Goal: Task Accomplishment & Management: Manage account settings

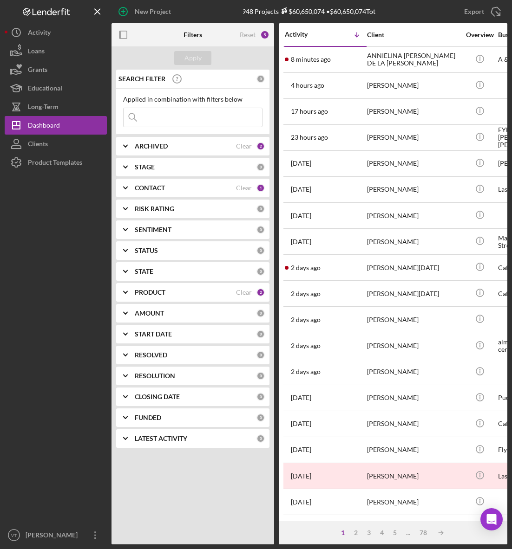
click at [168, 122] on input at bounding box center [193, 117] width 138 height 19
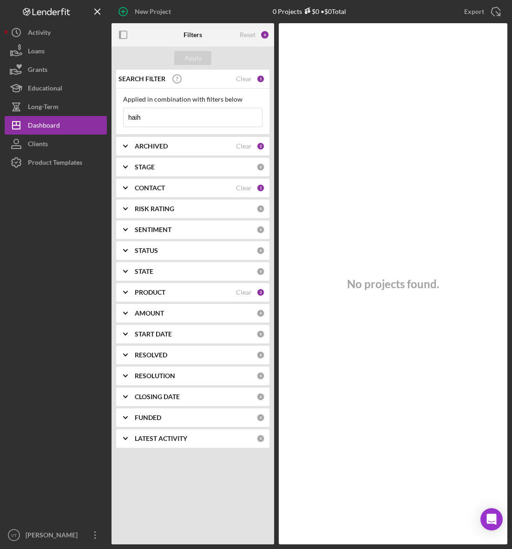
drag, startPoint x: 131, startPoint y: 121, endPoint x: 108, endPoint y: 121, distance: 23.7
click at [108, 121] on div "New Project 0 Projects $0 • $0 Total Export Icon/Export Filters Reset 6 Apply S…" at bounding box center [256, 272] width 502 height 545
drag, startPoint x: 165, startPoint y: 120, endPoint x: 91, endPoint y: 120, distance: 74.8
click at [91, 120] on div "New Project 0 Projects $0 • $0 Total Export Icon/Export Filters Reset 6 Apply S…" at bounding box center [256, 272] width 502 height 545
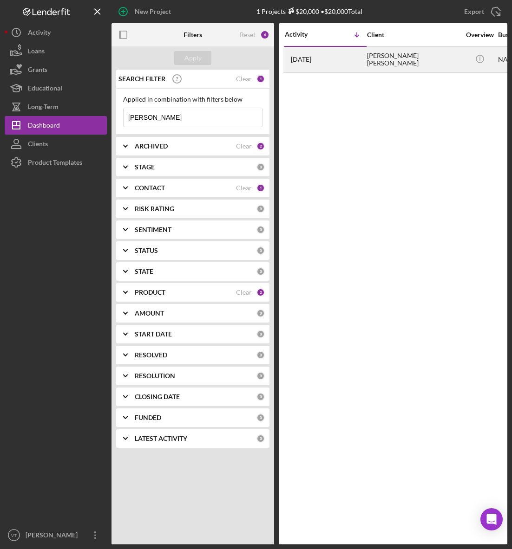
type input "[PERSON_NAME]"
click at [387, 57] on div "[PERSON_NAME] [PERSON_NAME]" at bounding box center [413, 59] width 93 height 25
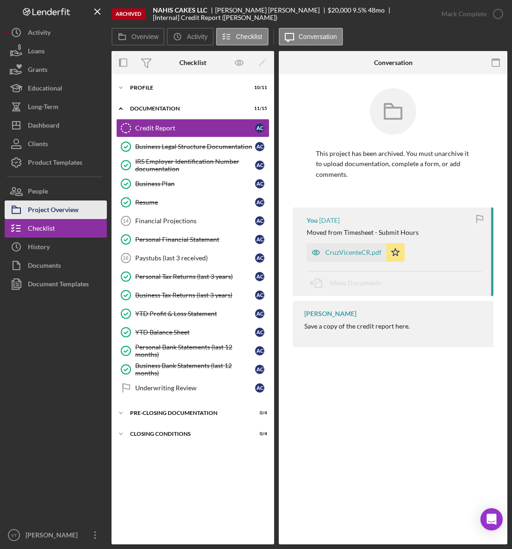
click at [74, 210] on div "Project Overview" at bounding box center [53, 211] width 51 height 21
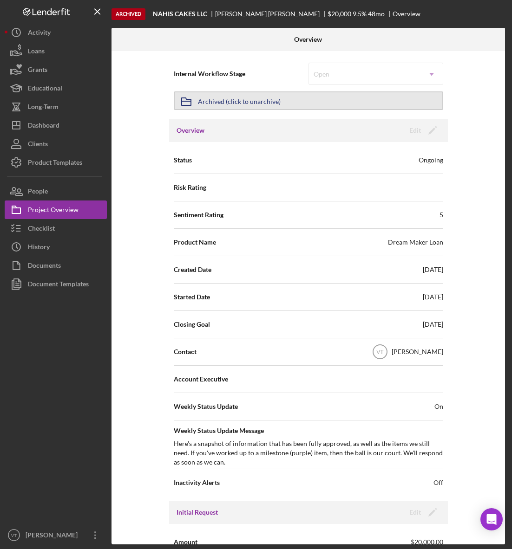
click at [282, 102] on button "Icon/Archived Archived (click to unarchive)" at bounding box center [308, 100] width 269 height 19
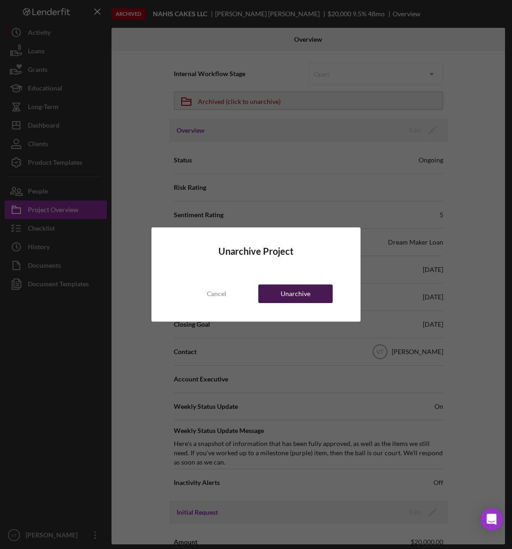
click at [286, 294] on div "Unarchive" at bounding box center [295, 294] width 30 height 19
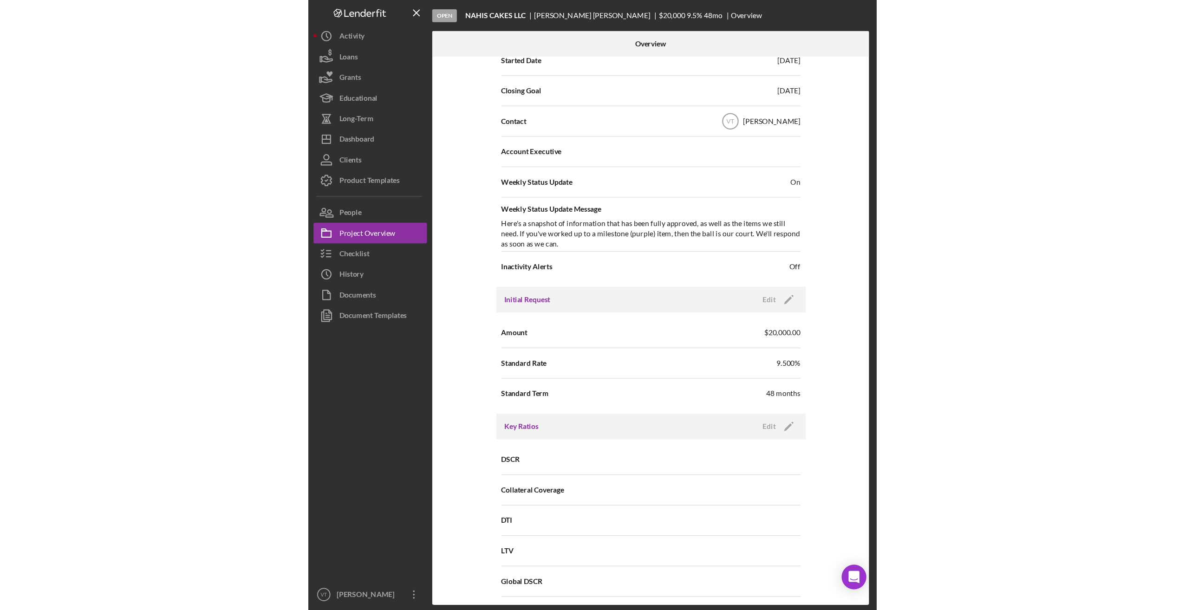
scroll to position [279, 0]
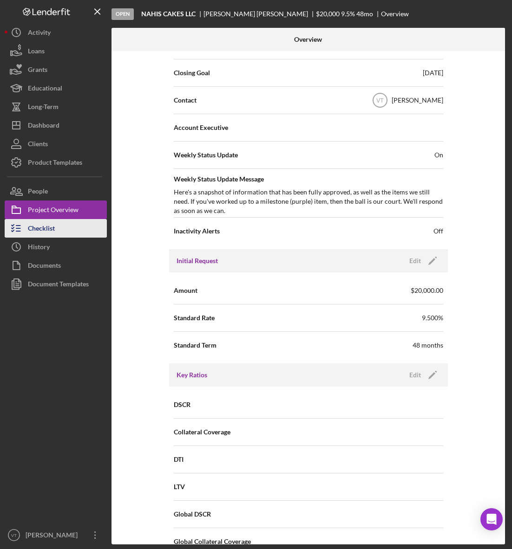
click at [55, 230] on button "Checklist" at bounding box center [56, 228] width 102 height 19
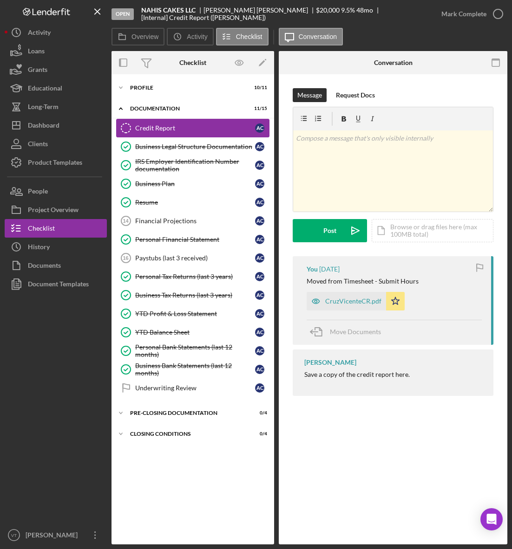
click at [163, 128] on div "Credit Report" at bounding box center [195, 127] width 120 height 7
click at [339, 296] on div "CruzVicenteCR.pdf" at bounding box center [345, 301] width 79 height 19
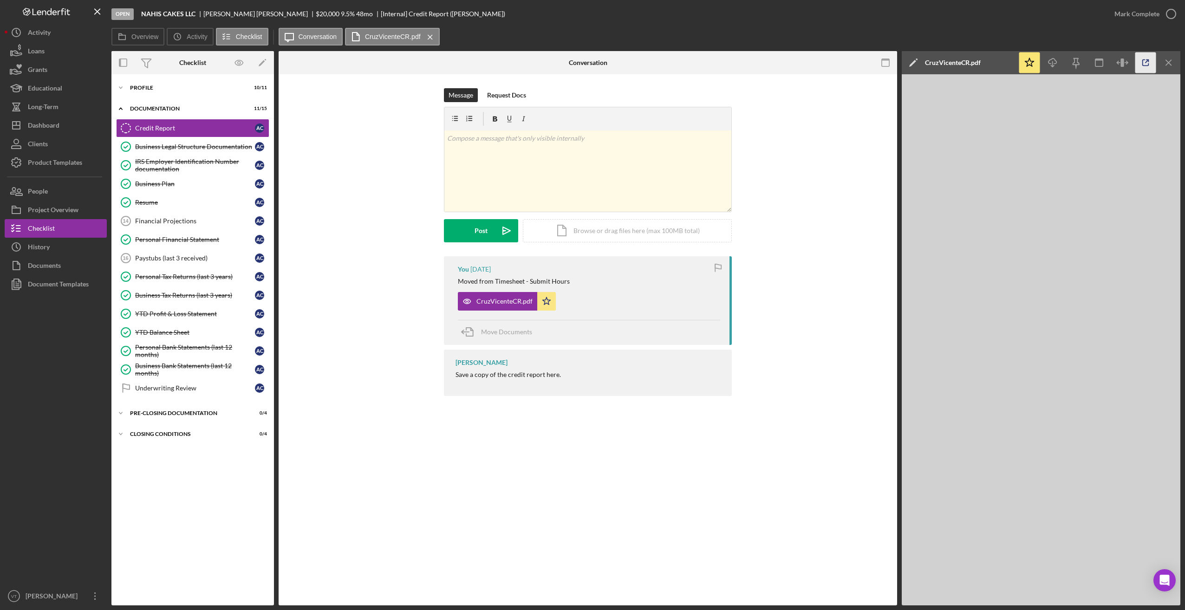
click at [511, 57] on icon "button" at bounding box center [1145, 62] width 21 height 21
click at [121, 86] on icon "Icon/Expander" at bounding box center [120, 87] width 19 height 19
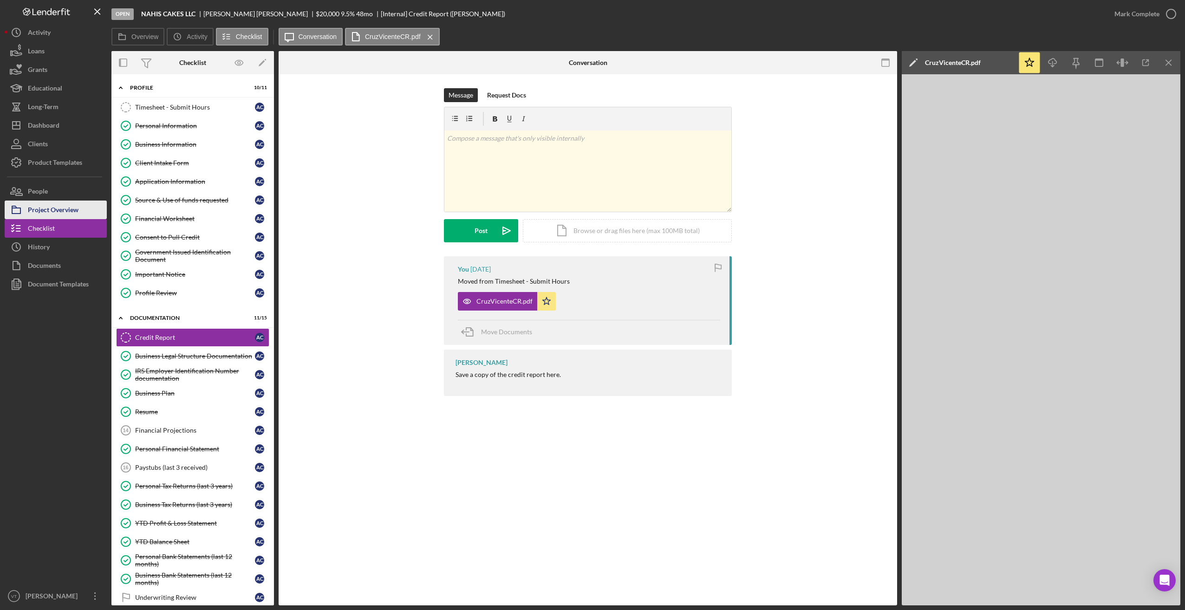
click at [39, 210] on div "Project Overview" at bounding box center [53, 211] width 51 height 21
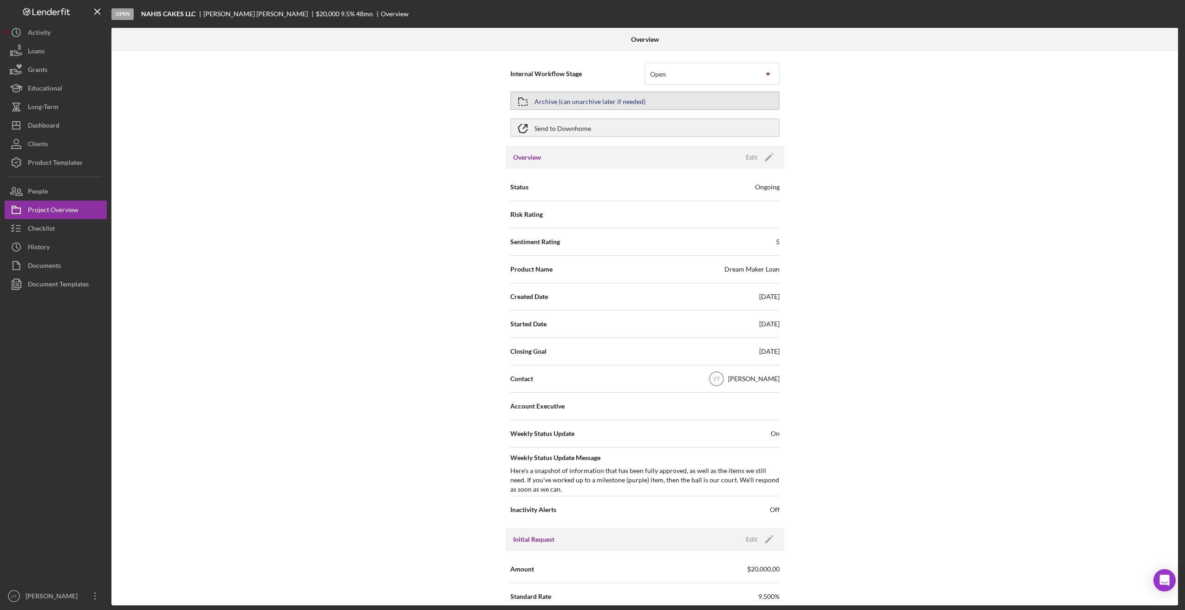
click at [511, 105] on button "Archive (can unarchive later if needed)" at bounding box center [644, 100] width 269 height 19
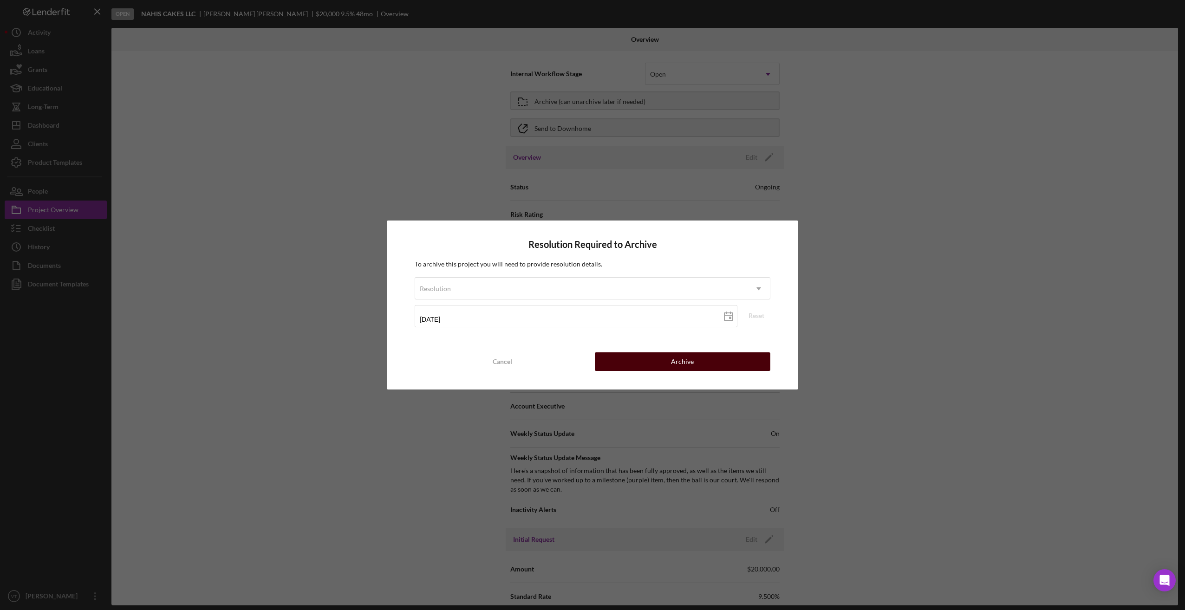
click at [511, 362] on button "Archive" at bounding box center [683, 361] width 176 height 19
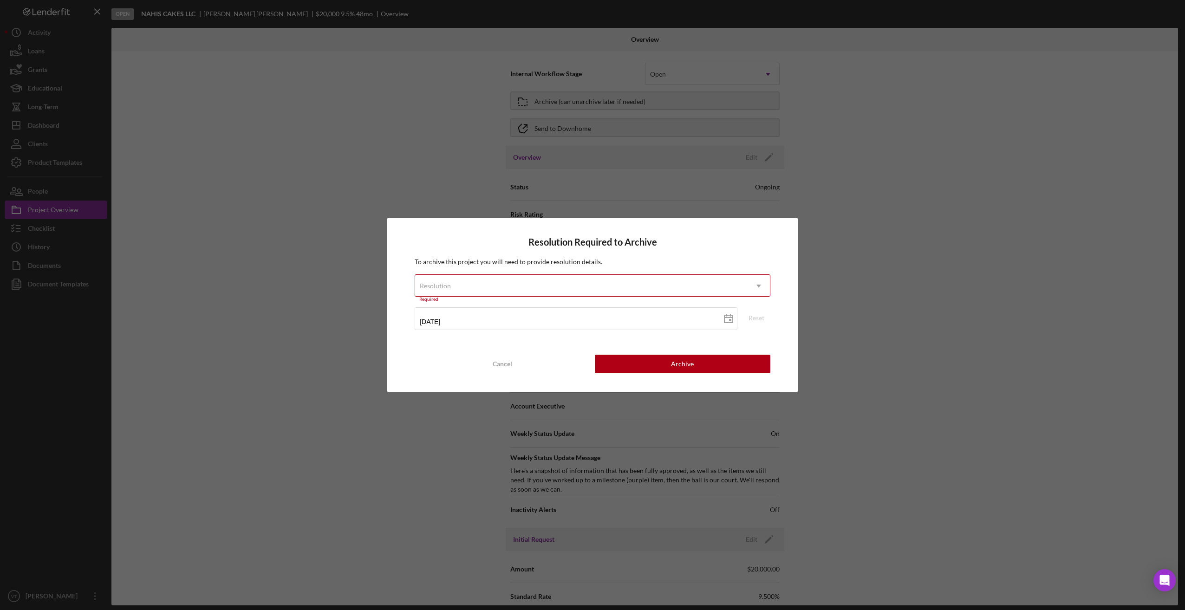
click at [511, 292] on div "Resolution" at bounding box center [581, 285] width 332 height 21
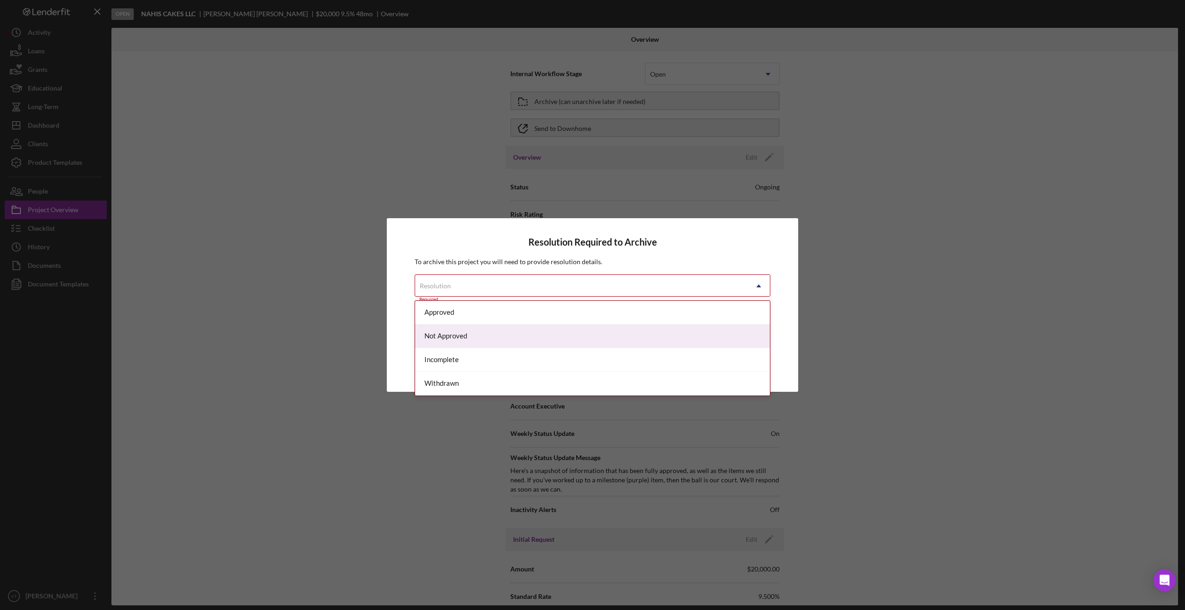
click at [482, 340] on div "Not Approved" at bounding box center [592, 337] width 355 height 24
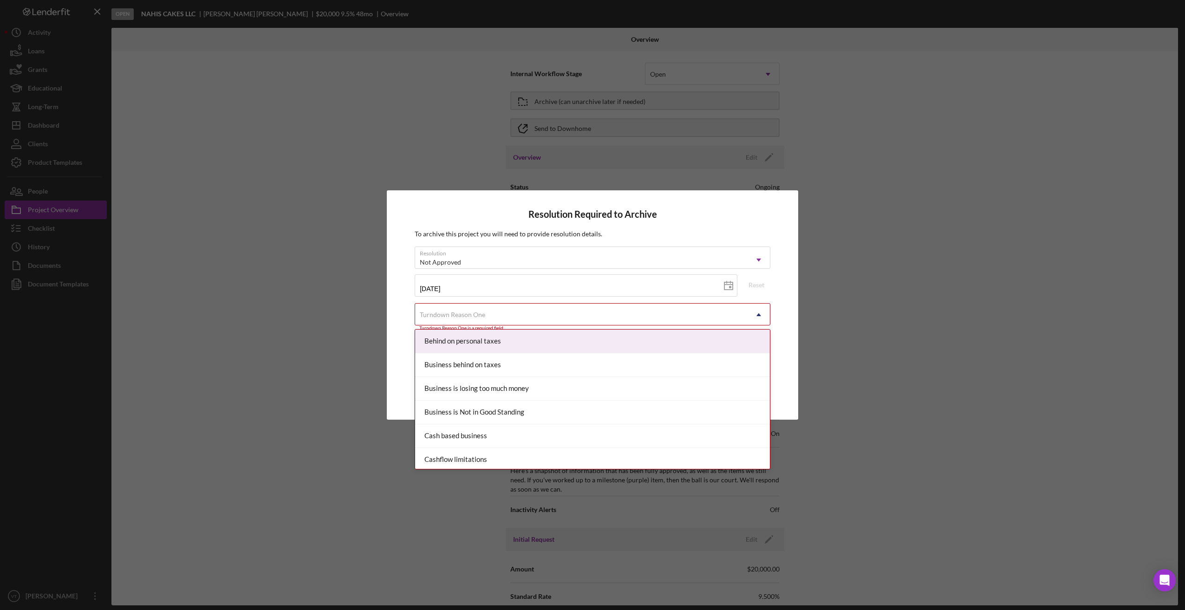
click at [511, 315] on div "Turndown Reason One" at bounding box center [581, 314] width 332 height 21
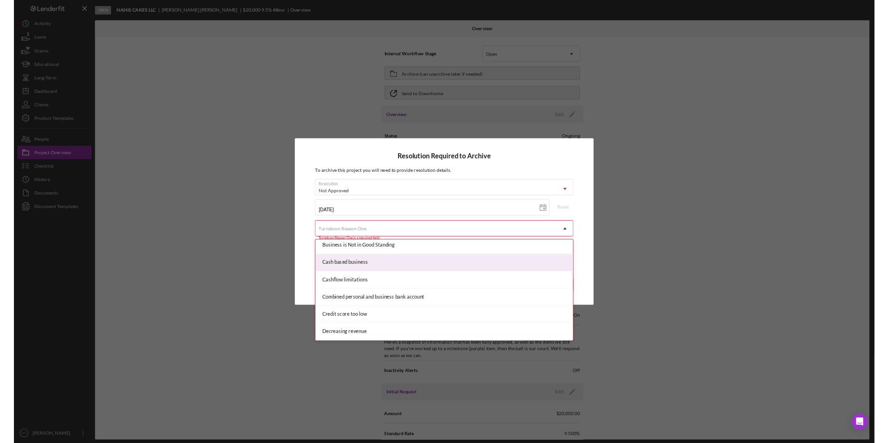
scroll to position [93, 0]
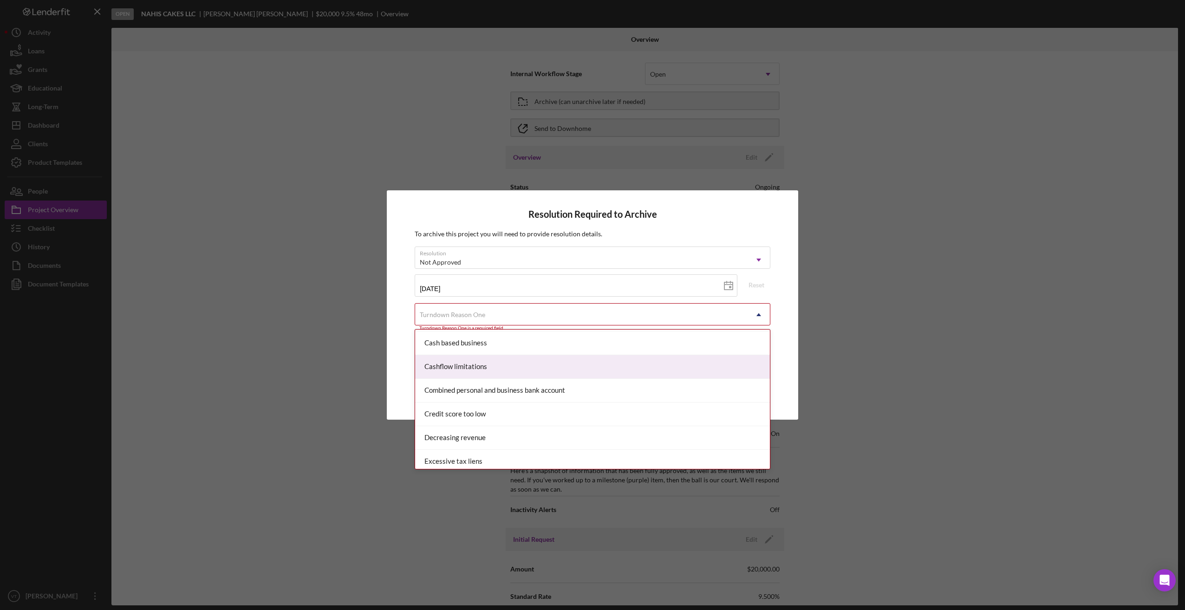
click at [511, 369] on div "Cashflow limitations" at bounding box center [592, 367] width 355 height 24
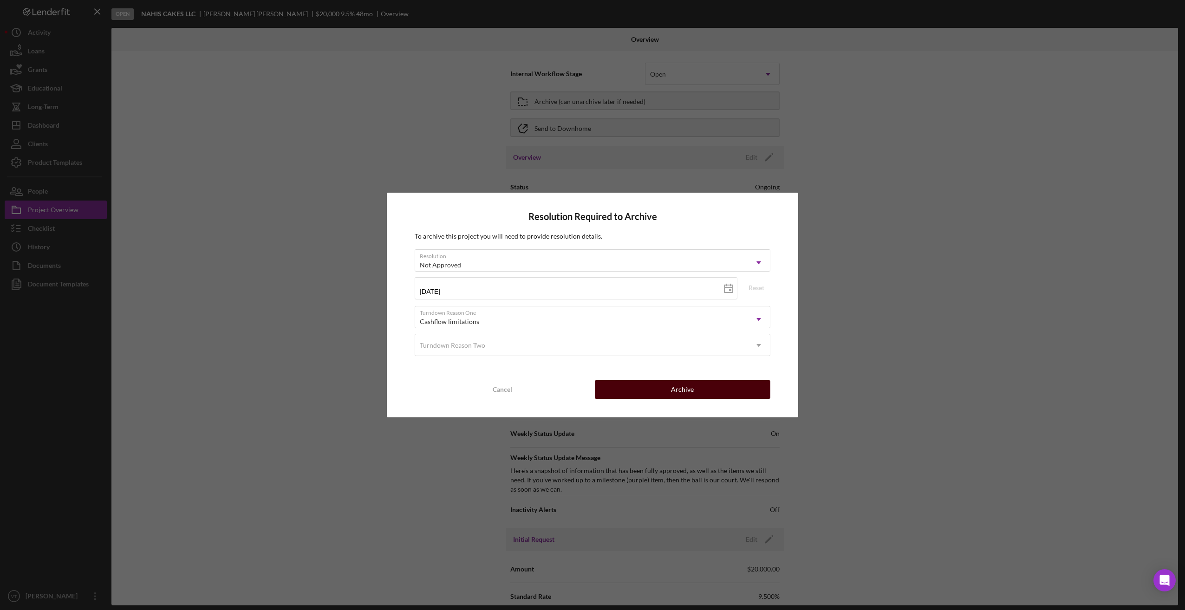
click at [511, 389] on button "Archive" at bounding box center [683, 389] width 176 height 19
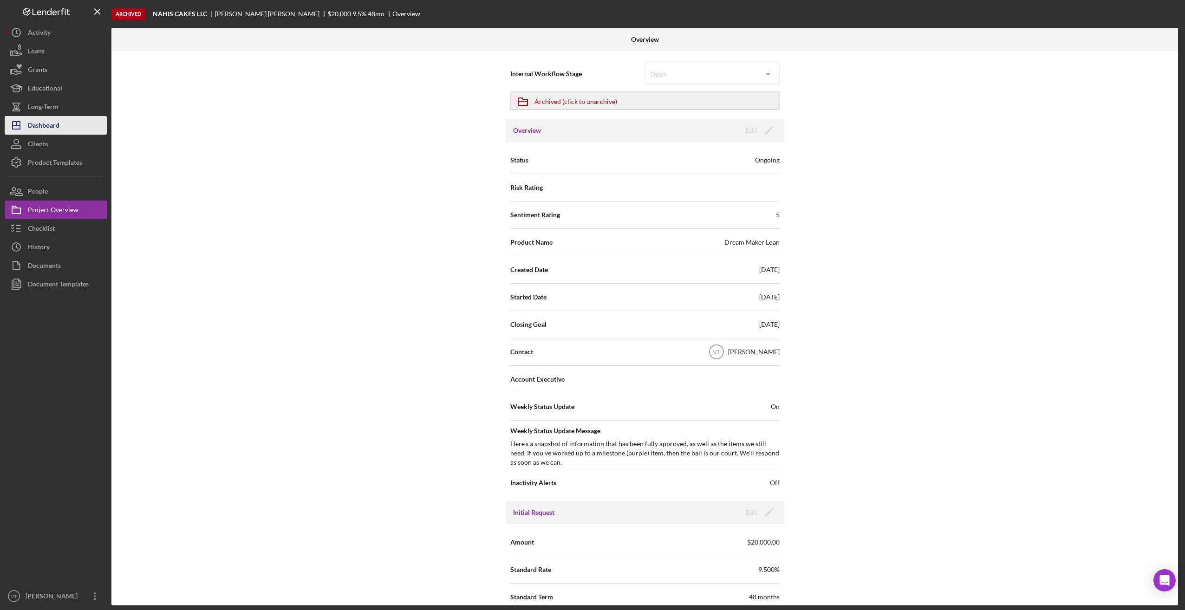
click at [54, 129] on div "Dashboard" at bounding box center [44, 126] width 32 height 21
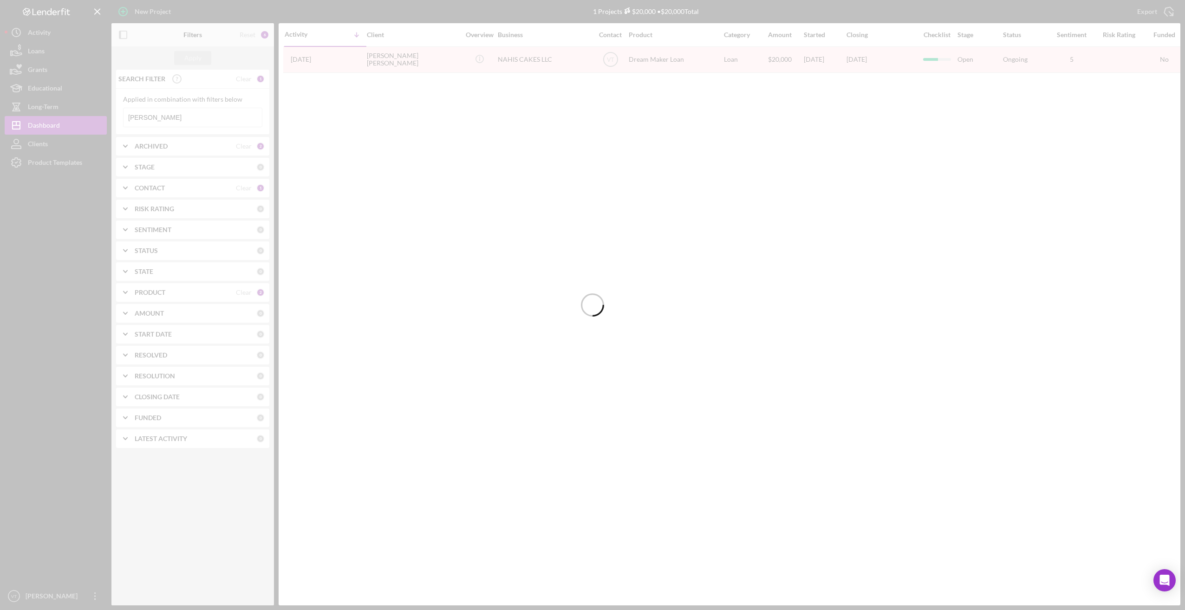
click at [162, 118] on div at bounding box center [592, 305] width 1185 height 610
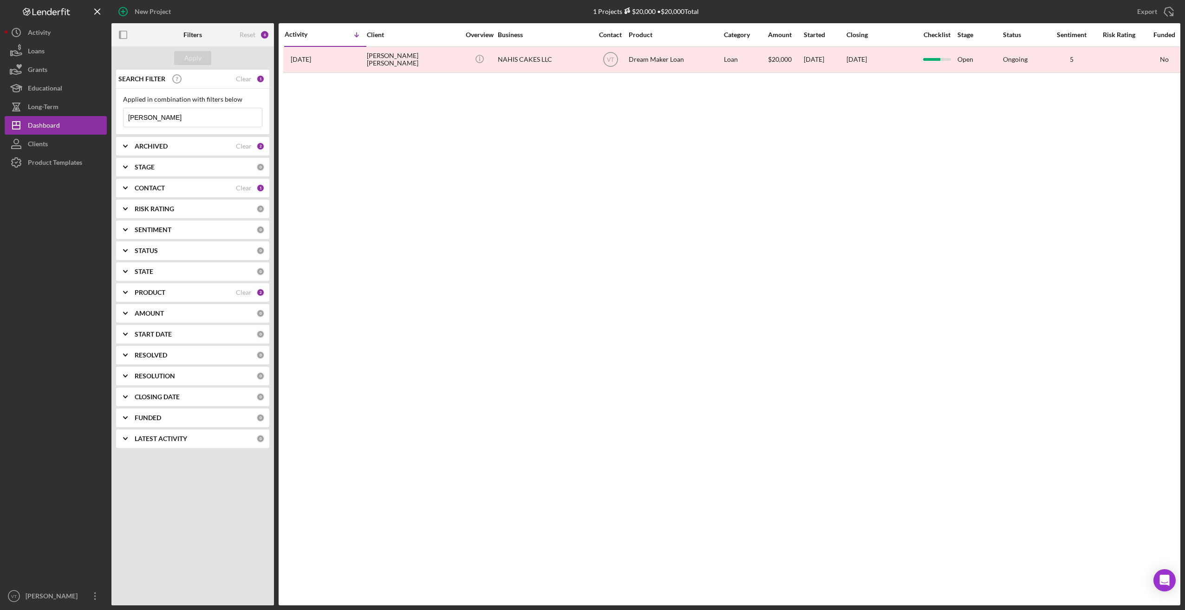
drag, startPoint x: 166, startPoint y: 120, endPoint x: 112, endPoint y: 121, distance: 53.4
click at [112, 120] on div "SEARCH FILTER Clear 1 Applied in combination with filters below [PERSON_NAME] I…" at bounding box center [192, 262] width 163 height 385
